Goal: Complete application form

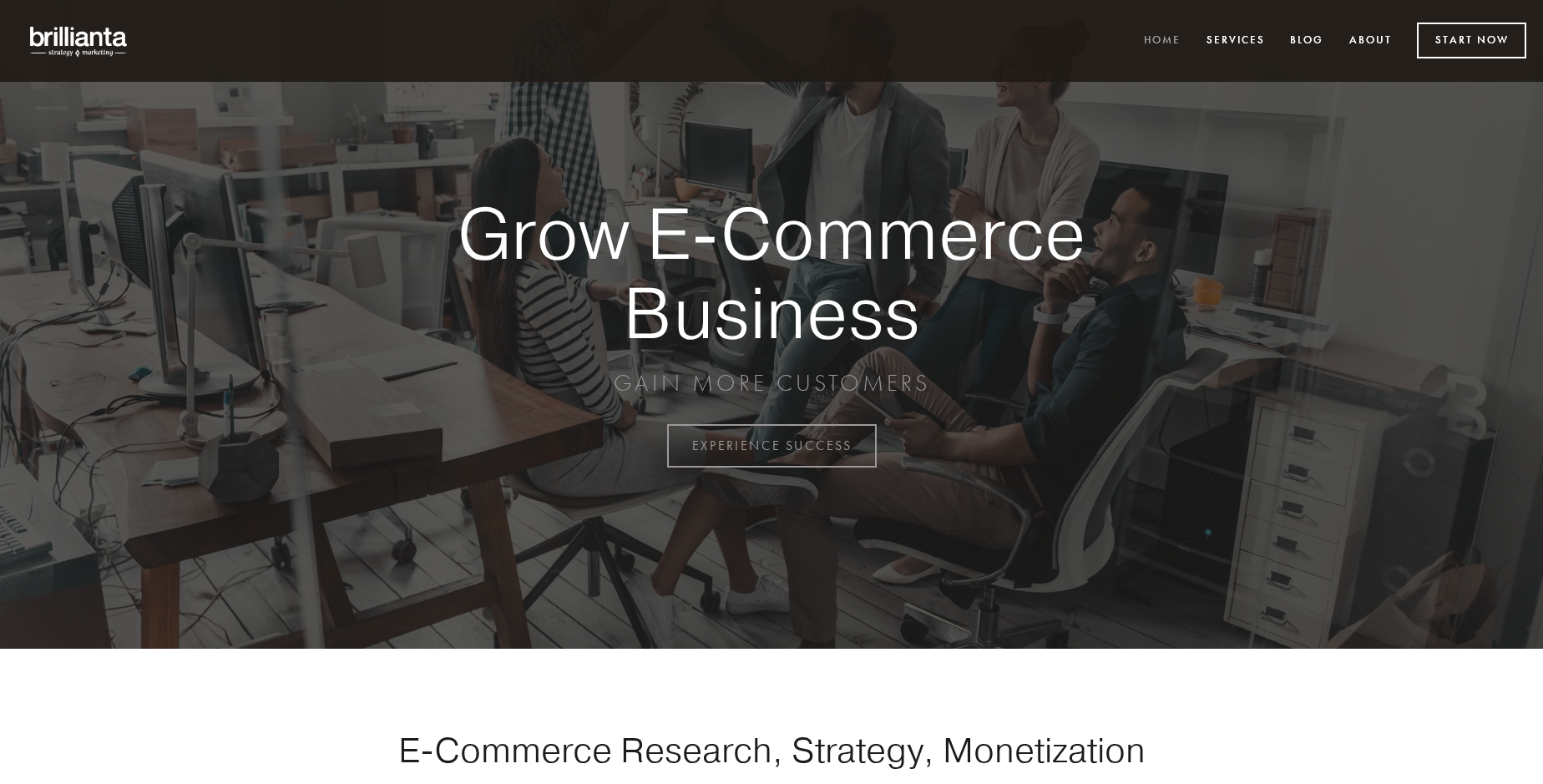
scroll to position [4376, 0]
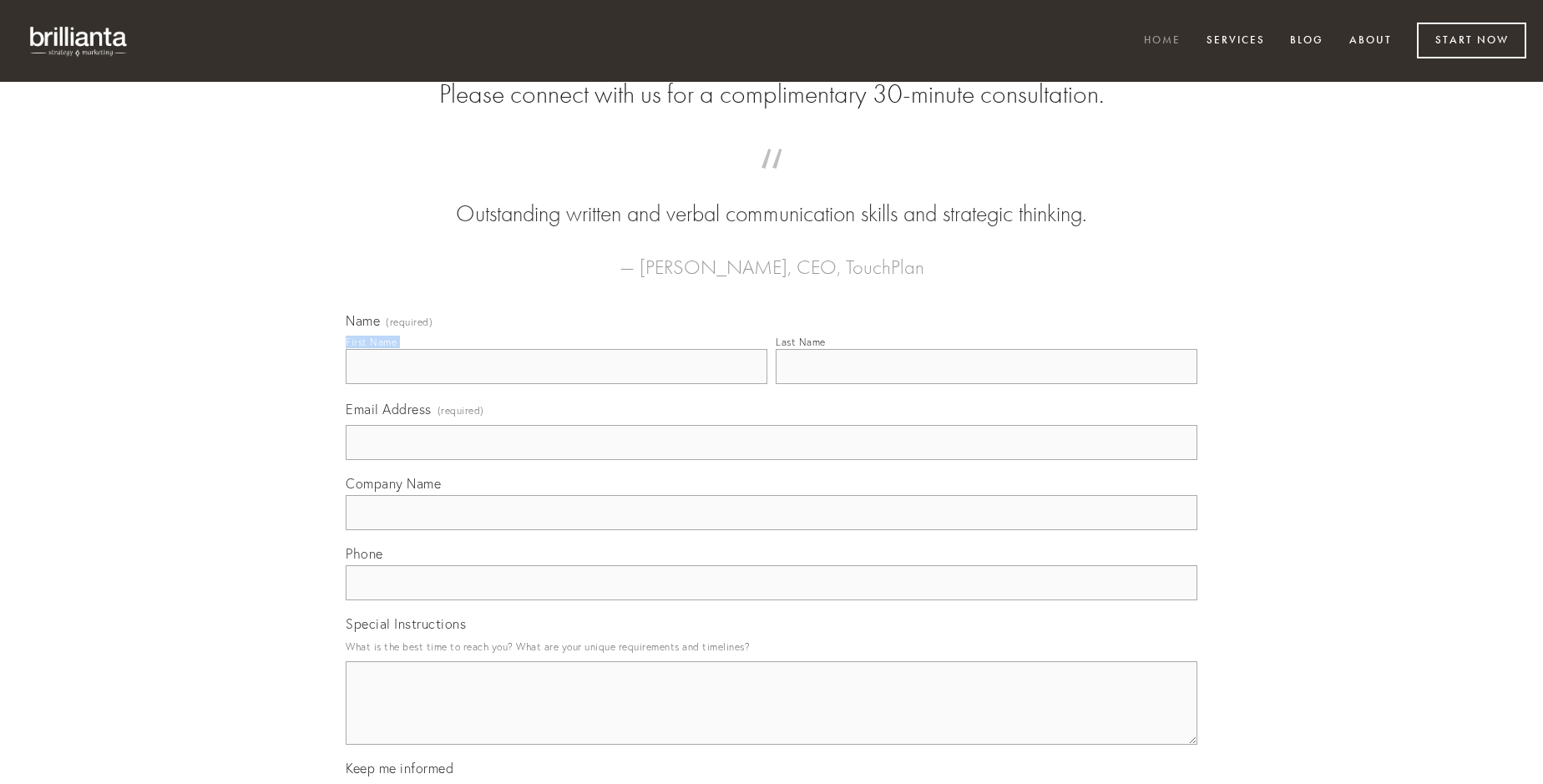
type input "[PERSON_NAME]"
click at [986, 384] on input "Last Name" at bounding box center [986, 367] width 422 height 35
type input "[PERSON_NAME]"
click at [772, 460] on input "Email Address (required)" at bounding box center [771, 443] width 852 height 35
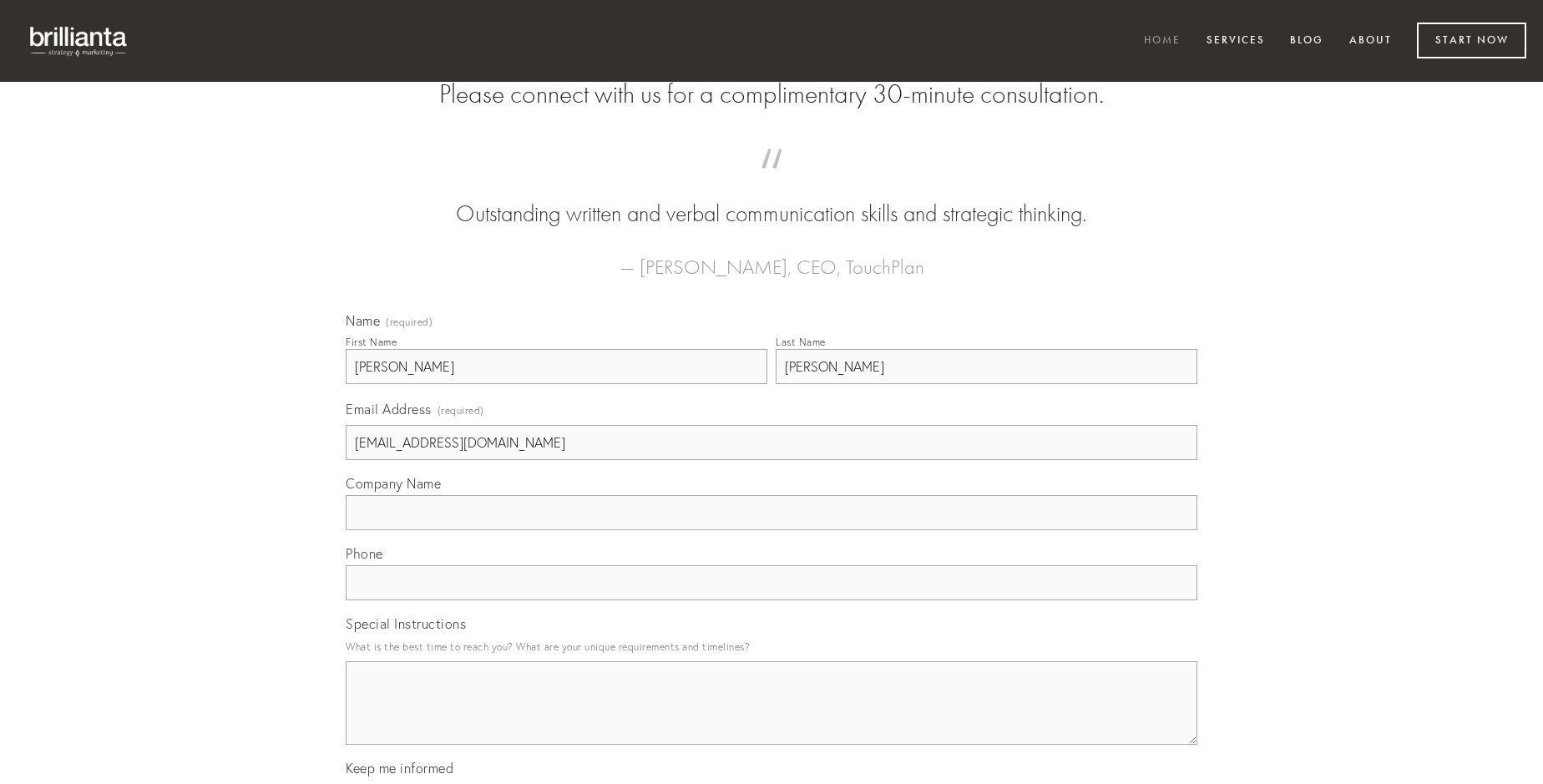
type input "[EMAIL_ADDRESS][DOMAIN_NAME]"
click at [772, 530] on input "Company Name" at bounding box center [771, 513] width 852 height 35
type input "eius"
click at [772, 600] on input "text" at bounding box center [771, 583] width 852 height 35
click at [772, 718] on textarea "Special Instructions" at bounding box center [771, 703] width 852 height 83
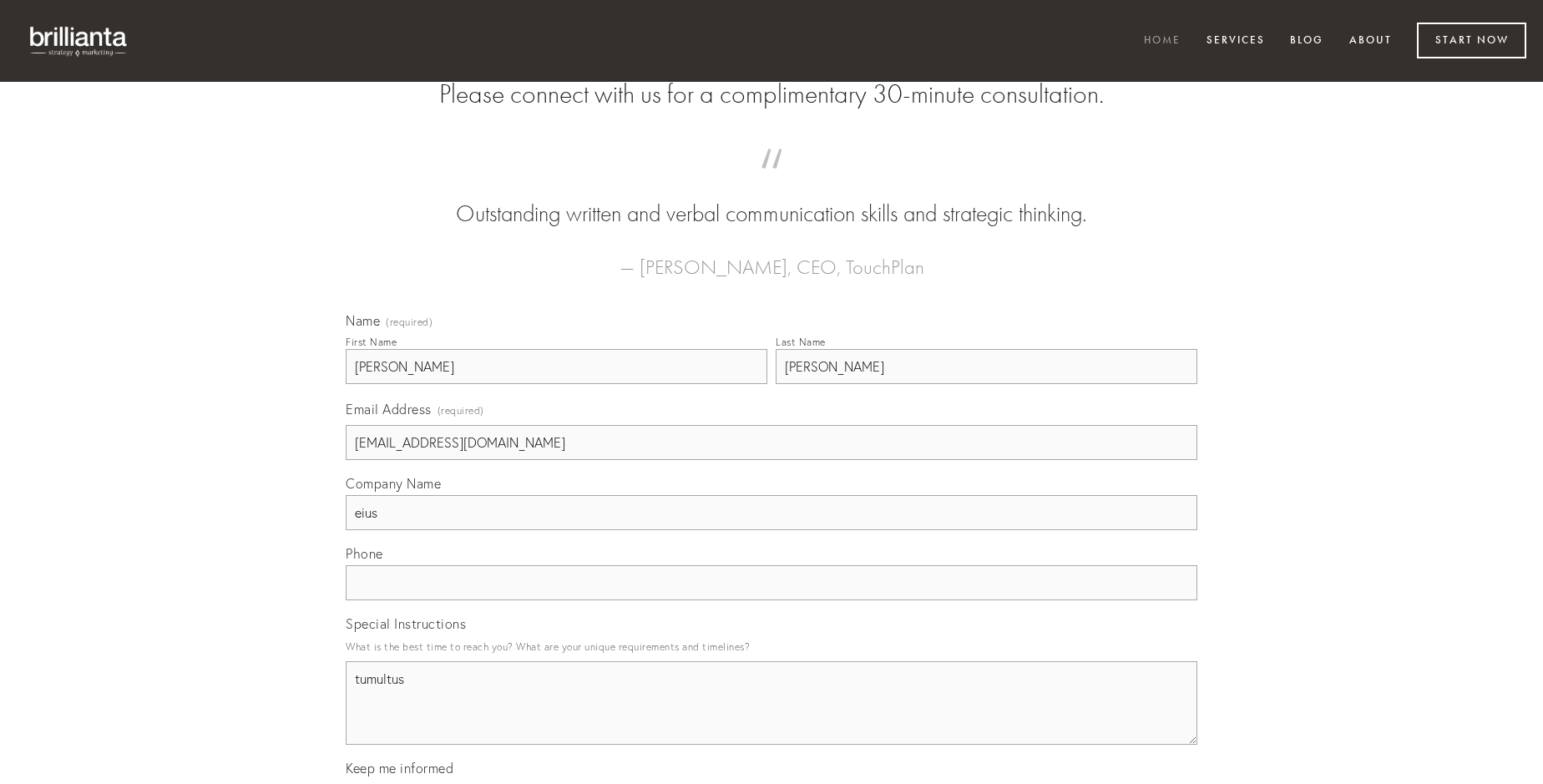
type textarea "tumultus"
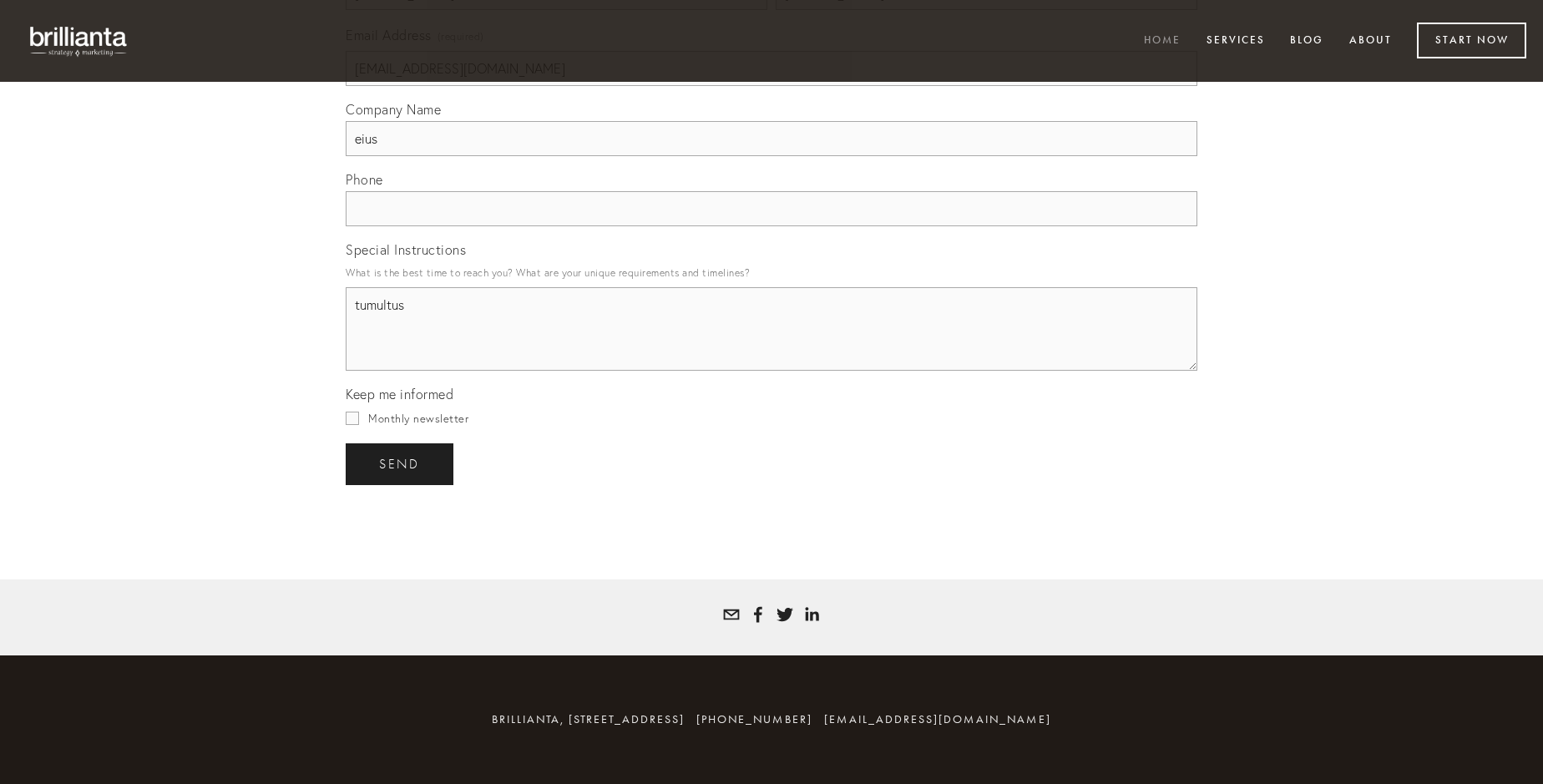
click at [401, 463] on span "send" at bounding box center [399, 464] width 41 height 15
